Goal: Obtain resource: Download file/media

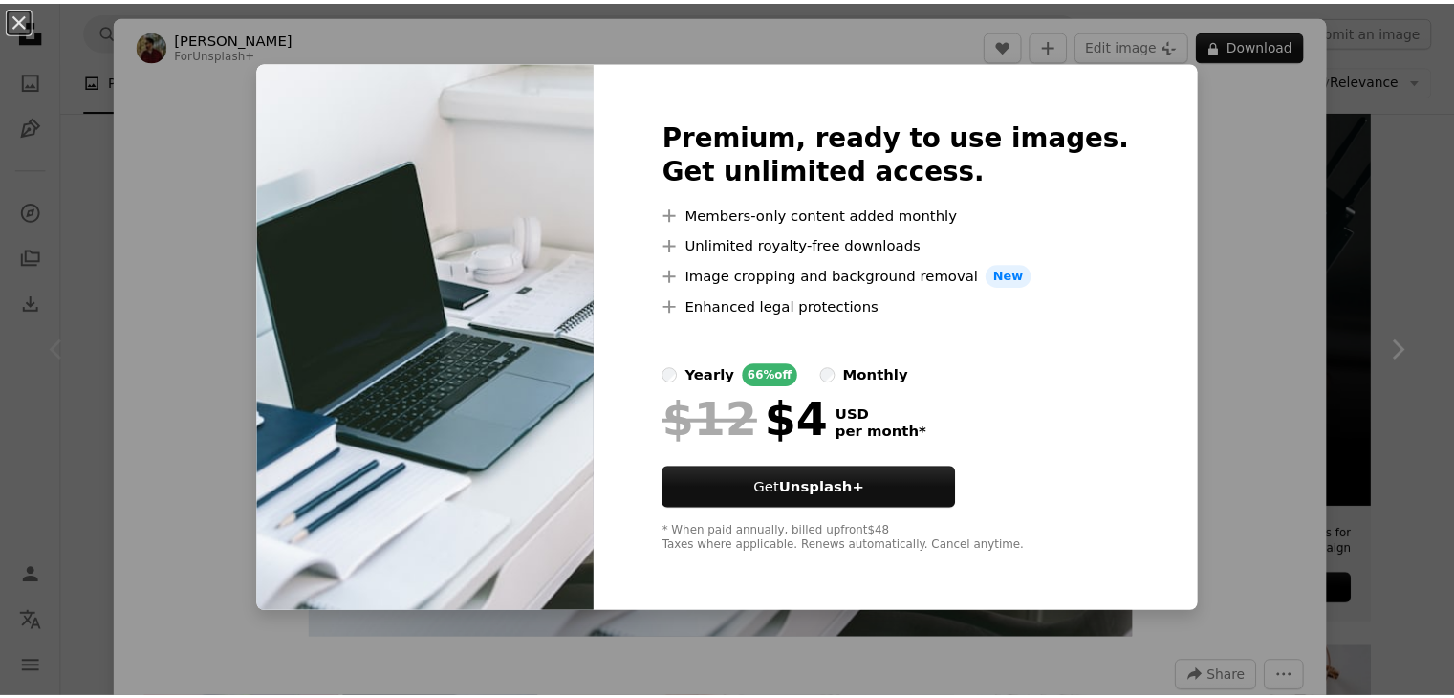
scroll to position [191, 0]
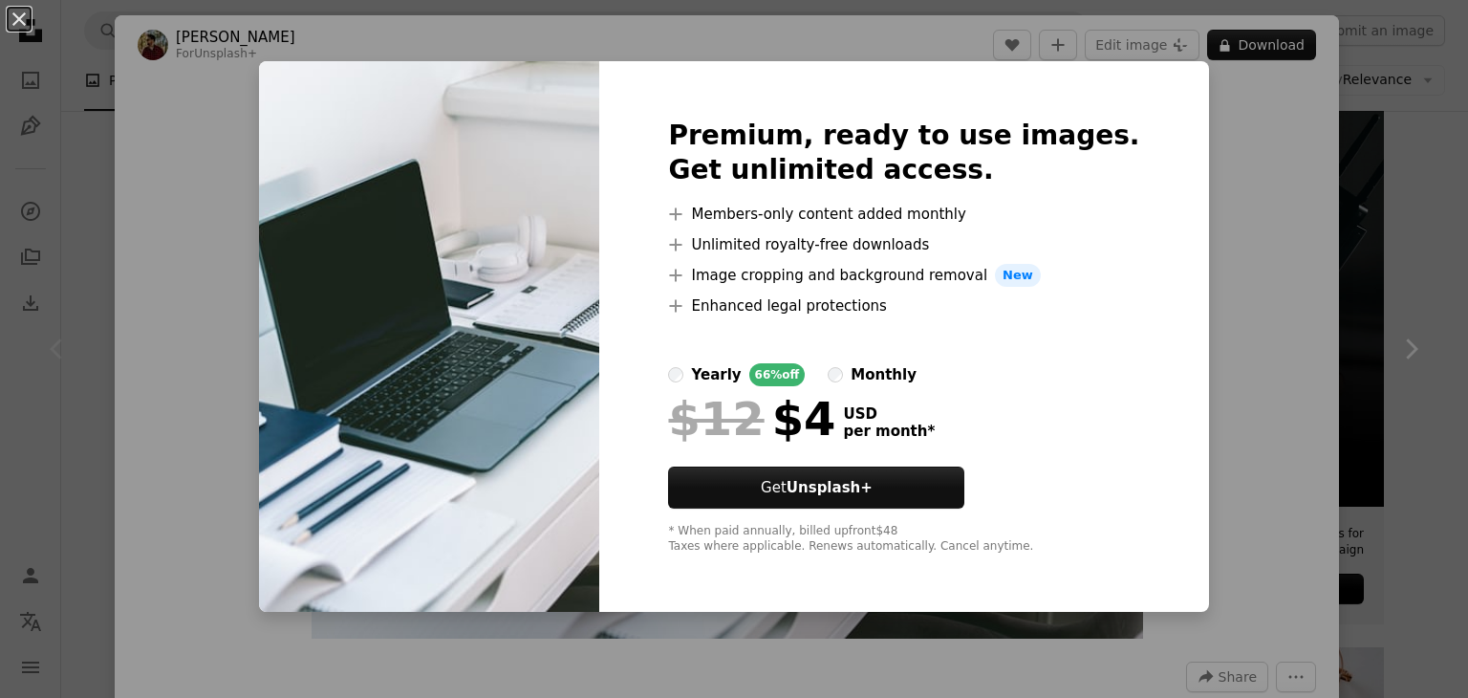
click at [1394, 178] on div "An X shape Premium, ready to use images. Get unlimited access. A plus sign Memb…" at bounding box center [734, 349] width 1468 height 698
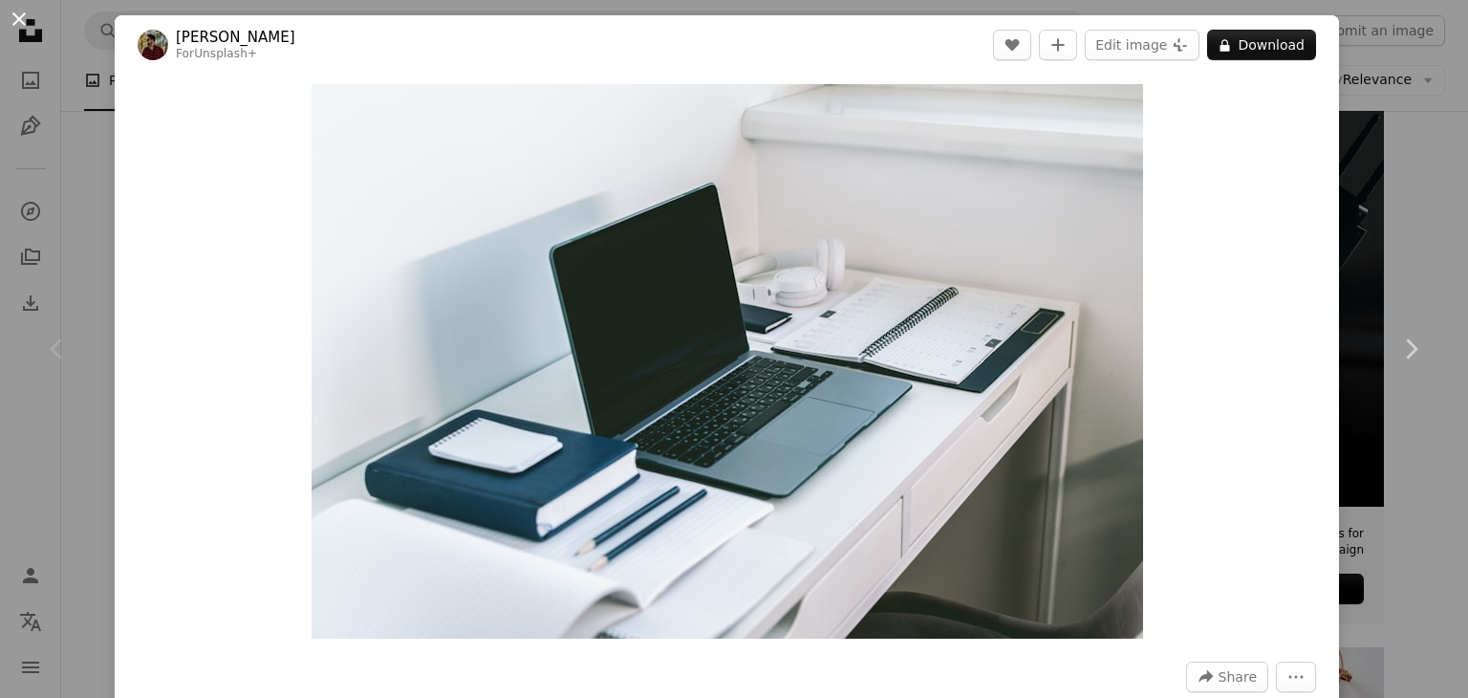
click at [15, 16] on button "An X shape" at bounding box center [19, 19] width 23 height 23
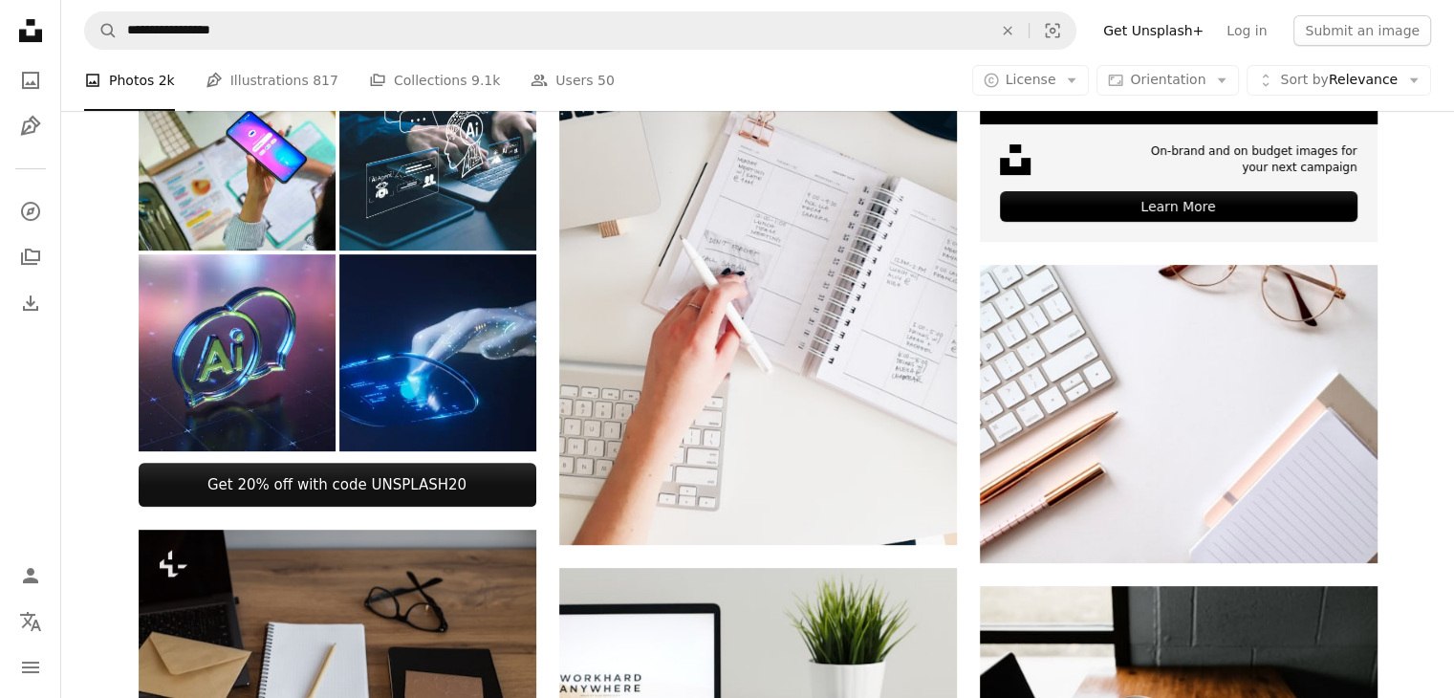
scroll to position [860, 0]
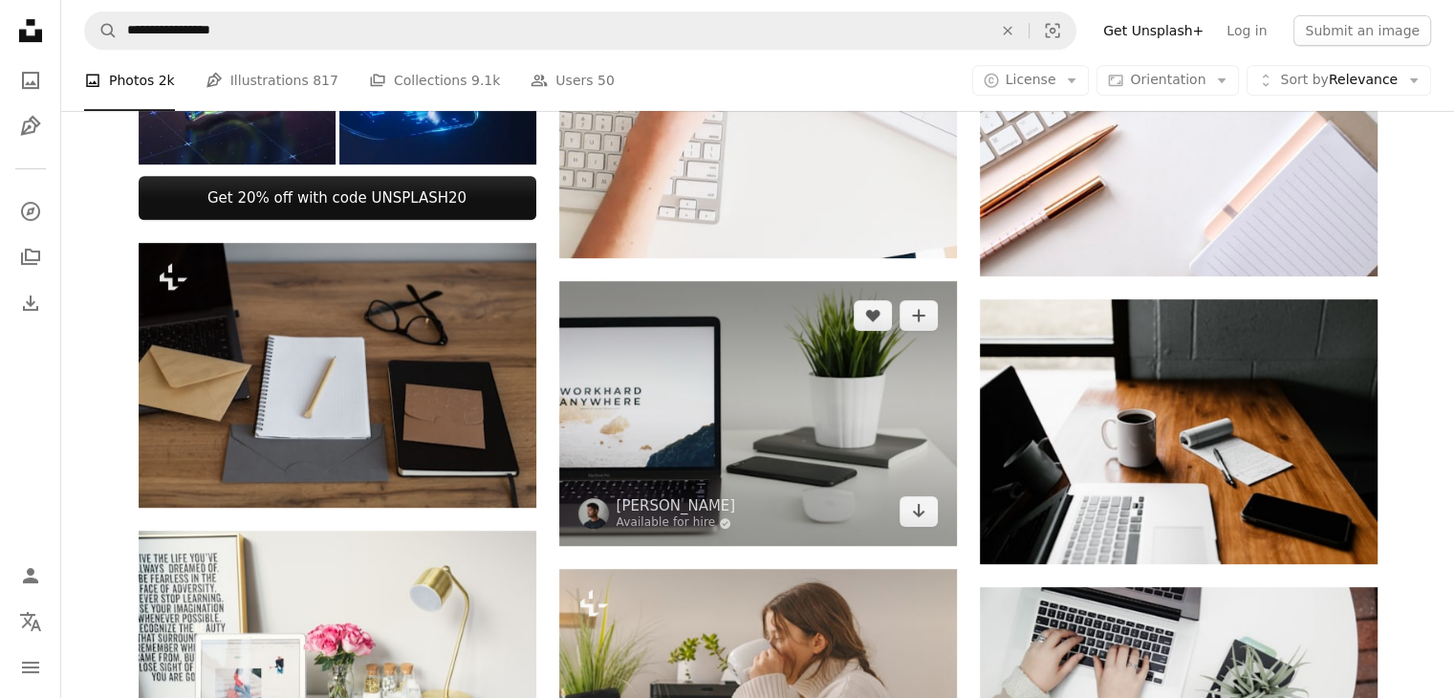
click at [780, 445] on img at bounding box center [758, 413] width 398 height 265
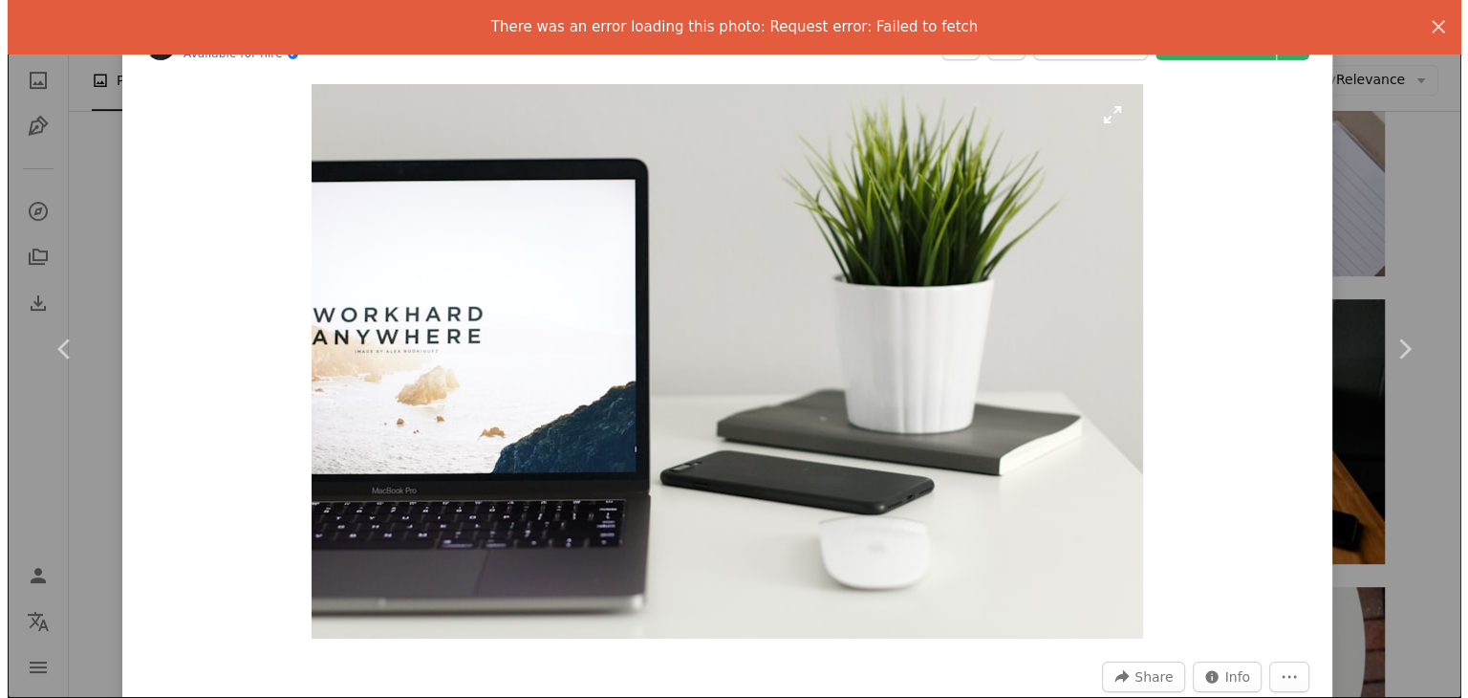
scroll to position [1147, 0]
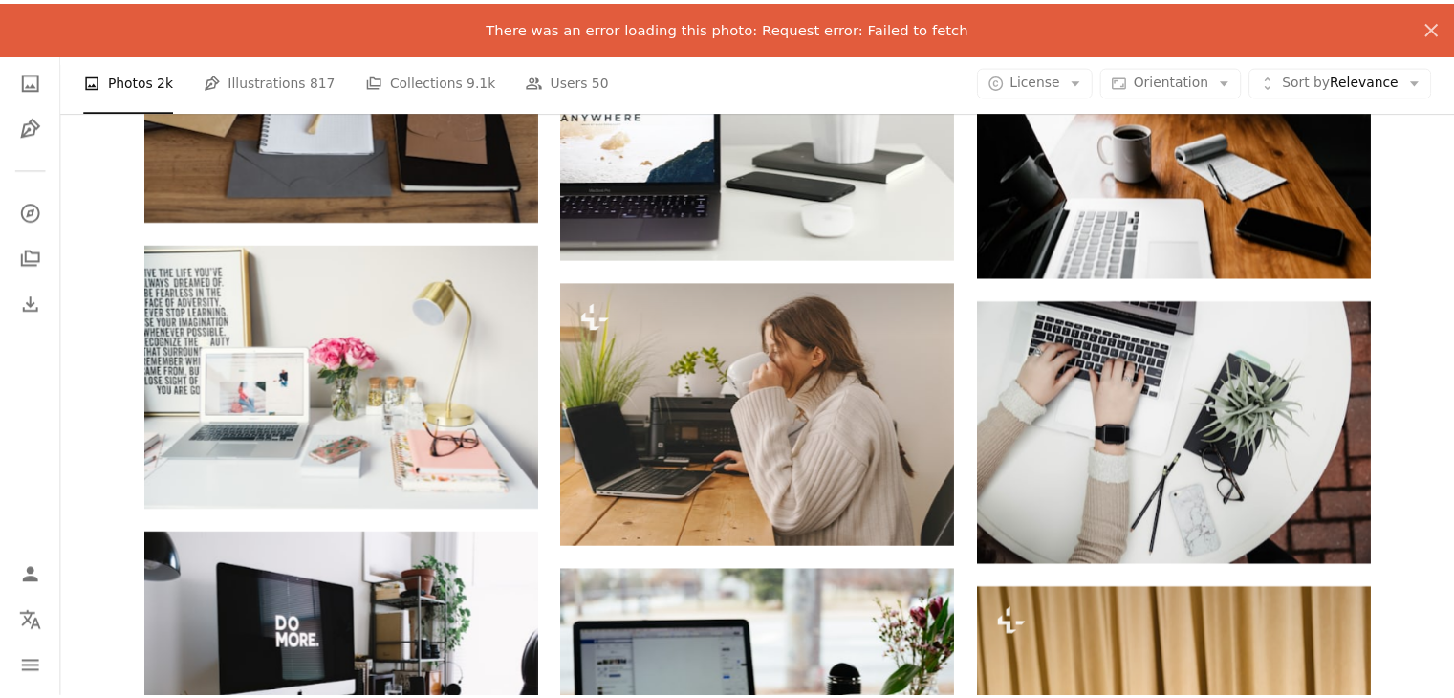
scroll to position [860, 0]
